Goal: Task Accomplishment & Management: Use online tool/utility

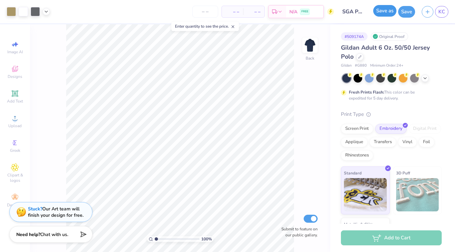
click at [386, 8] on button "Save as" at bounding box center [384, 11] width 23 height 12
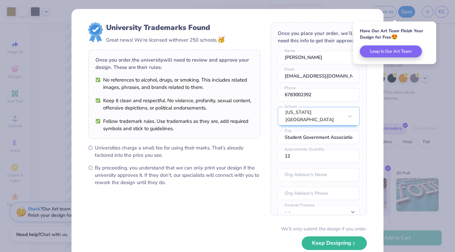
click at [411, 62] on div "Have Our Art Team Finish Your Design for Free 😍 Loop In Our Art Team" at bounding box center [394, 42] width 83 height 43
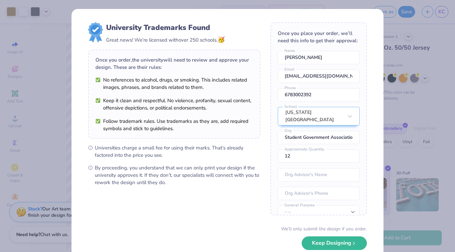
click at [427, 70] on div "University Trademarks Found Great news! We’re licensed with over 250 schools. 🥳…" at bounding box center [227, 126] width 455 height 252
click at [427, 78] on div "University Trademarks Found Great news! We’re licensed with over 250 schools. 🥳…" at bounding box center [227, 126] width 455 height 252
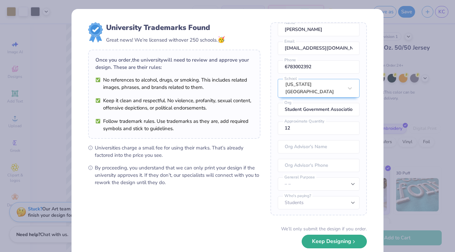
click at [350, 242] on button "Keep Designing" at bounding box center [334, 241] width 65 height 14
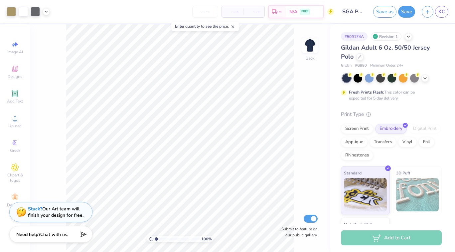
click at [234, 27] on icon at bounding box center [232, 26] width 5 height 5
click at [438, 12] on span "KC" at bounding box center [441, 12] width 7 height 8
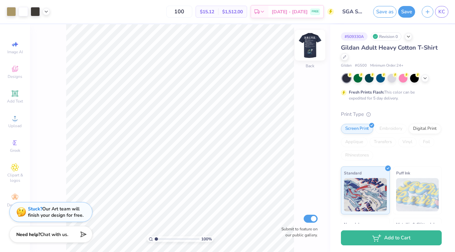
click at [311, 50] on img at bounding box center [310, 45] width 27 height 27
